Goal: Task Accomplishment & Management: Use online tool/utility

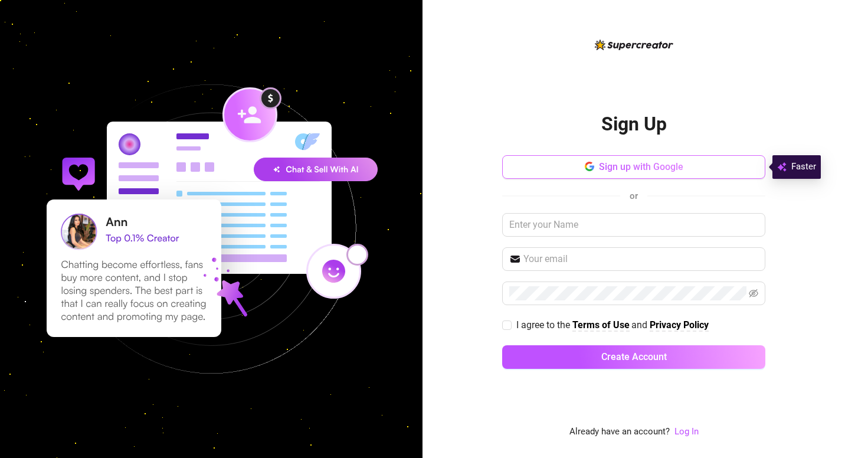
click at [588, 166] on icon "button" at bounding box center [589, 166] width 9 height 9
